Goal: Task Accomplishment & Management: Manage account settings

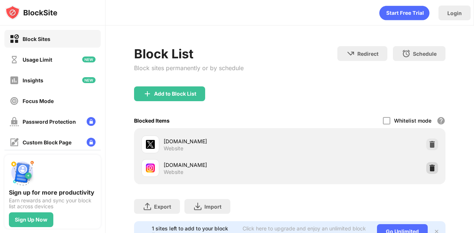
click at [428, 168] on img at bounding box center [431, 168] width 7 height 7
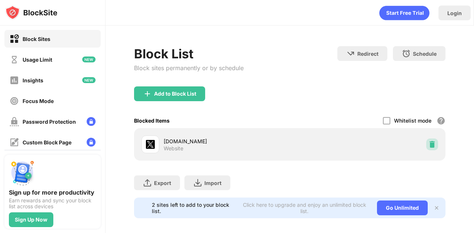
click at [428, 143] on img at bounding box center [431, 144] width 7 height 7
